Goal: Information Seeking & Learning: Learn about a topic

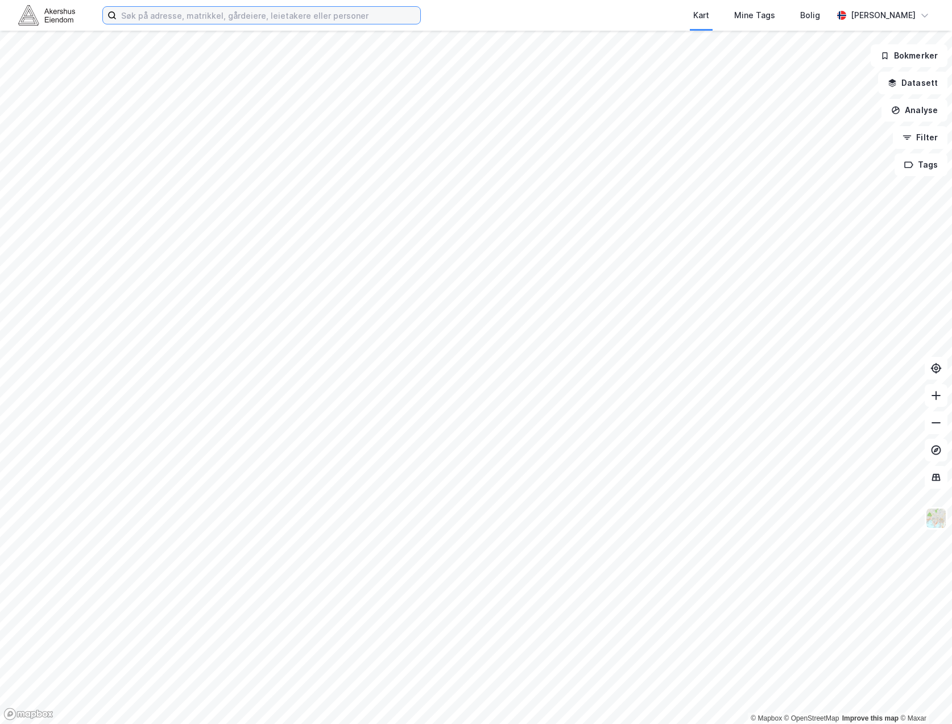
click at [210, 11] on input at bounding box center [269, 15] width 304 height 17
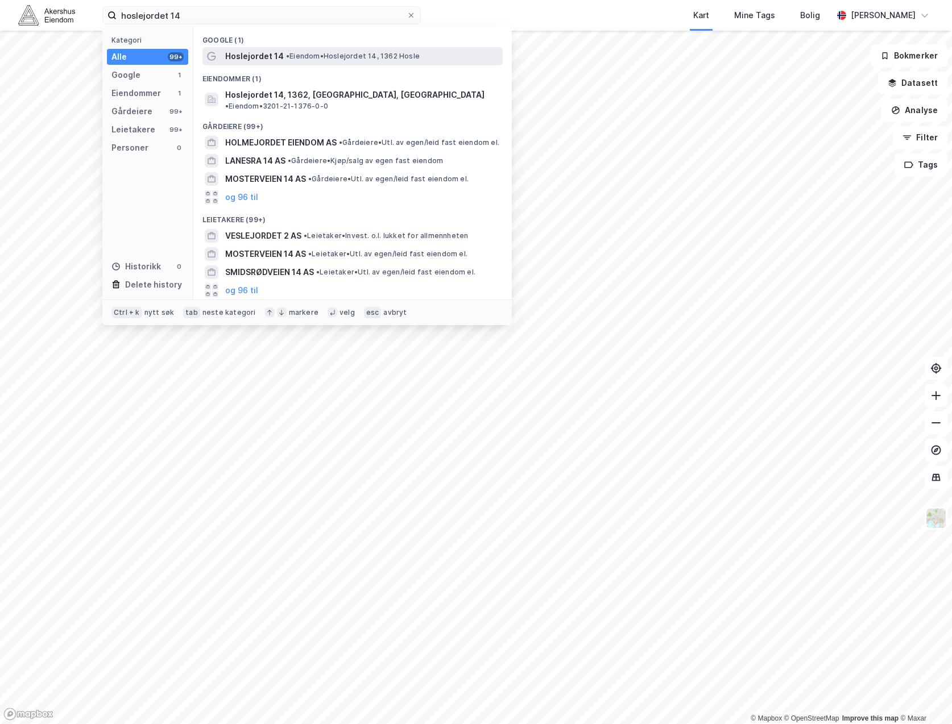
click at [277, 59] on span "Hoslejordet 14" at bounding box center [254, 56] width 59 height 14
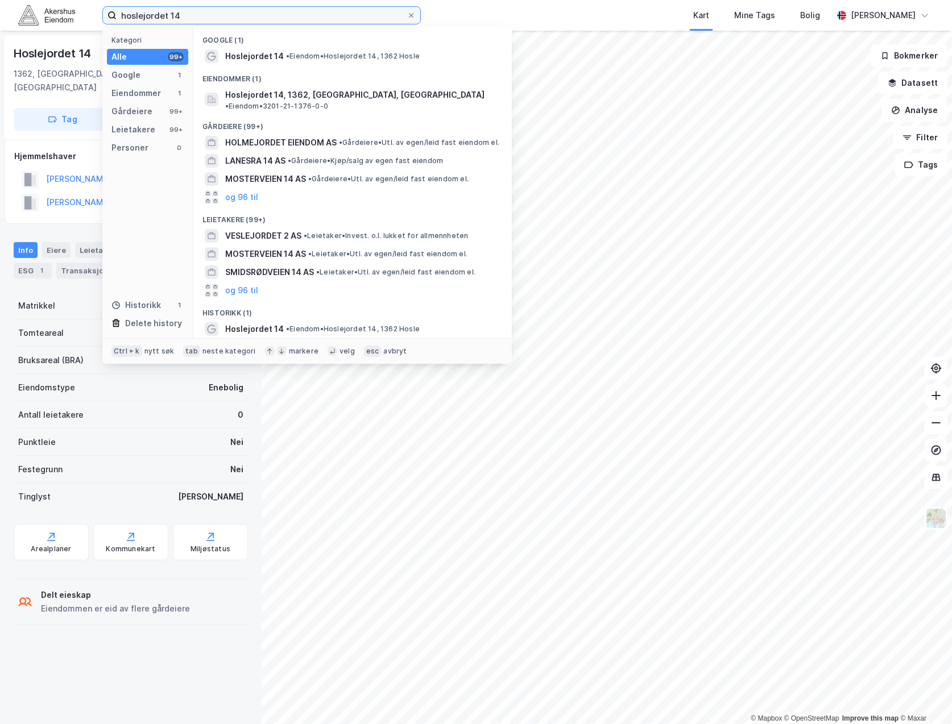
click at [172, 18] on input "hoslejordet 14" at bounding box center [262, 15] width 290 height 17
drag, startPoint x: 187, startPoint y: 17, endPoint x: -26, endPoint y: 6, distance: 212.9
click at [0, 6] on html "hoslejordet 14 Kategori Alle 99+ Google 1 Eiendommer 1 Gårdeiere 99+ Leietakere…" at bounding box center [476, 362] width 952 height 724
type input "hoslekroken 6"
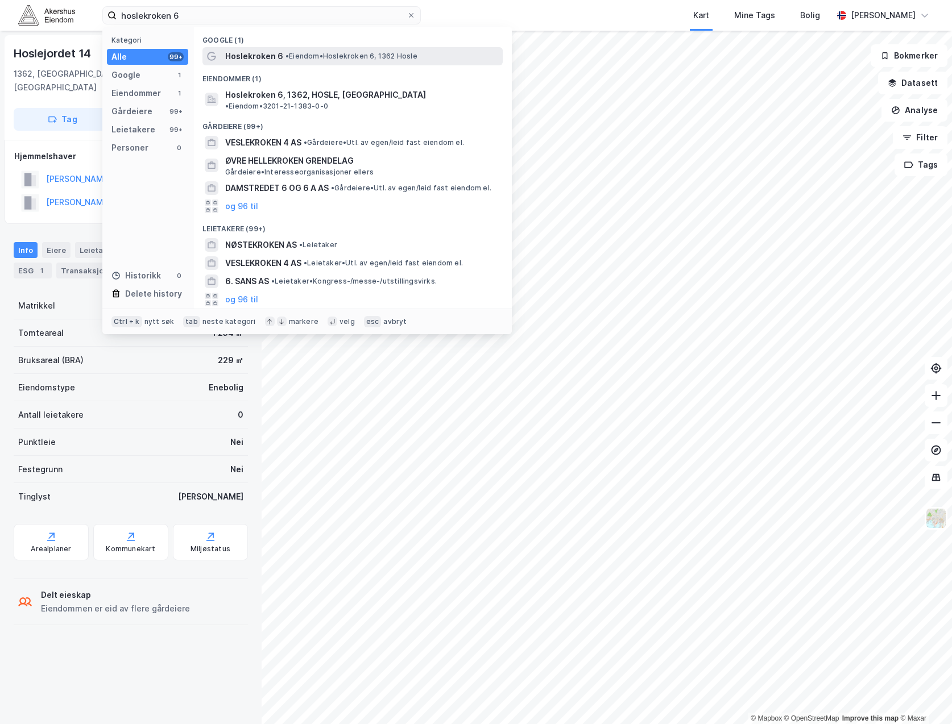
click at [325, 62] on div "Hoslekroken 6 • Eiendom • [STREET_ADDRESS]" at bounding box center [362, 56] width 275 height 14
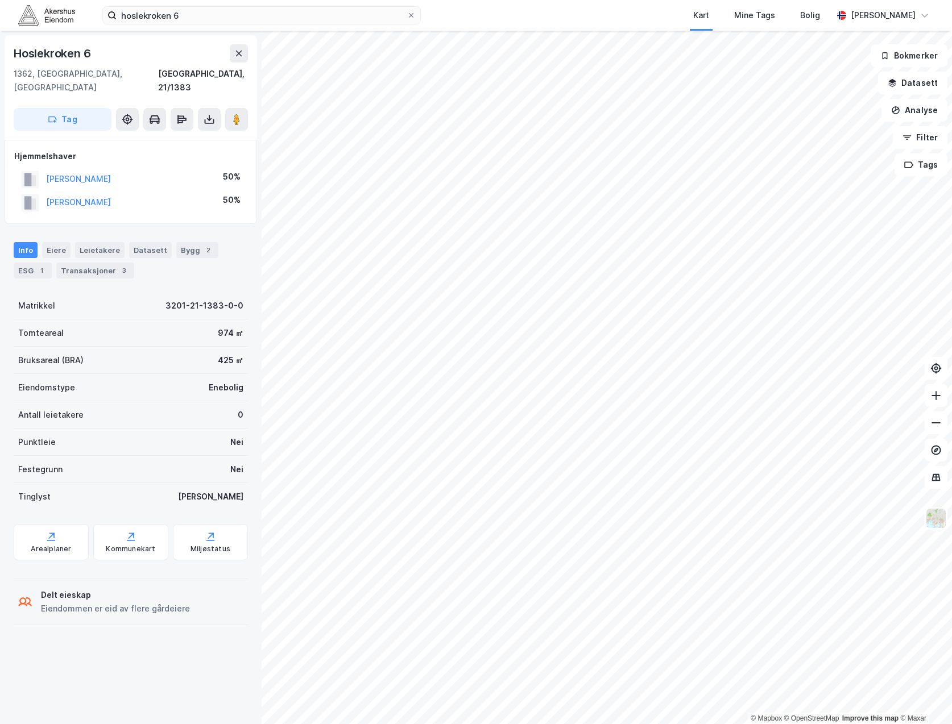
click at [483, 13] on div "Kart Mine Tags Bolig" at bounding box center [653, 15] width 357 height 31
